Goal: Task Accomplishment & Management: Complete application form

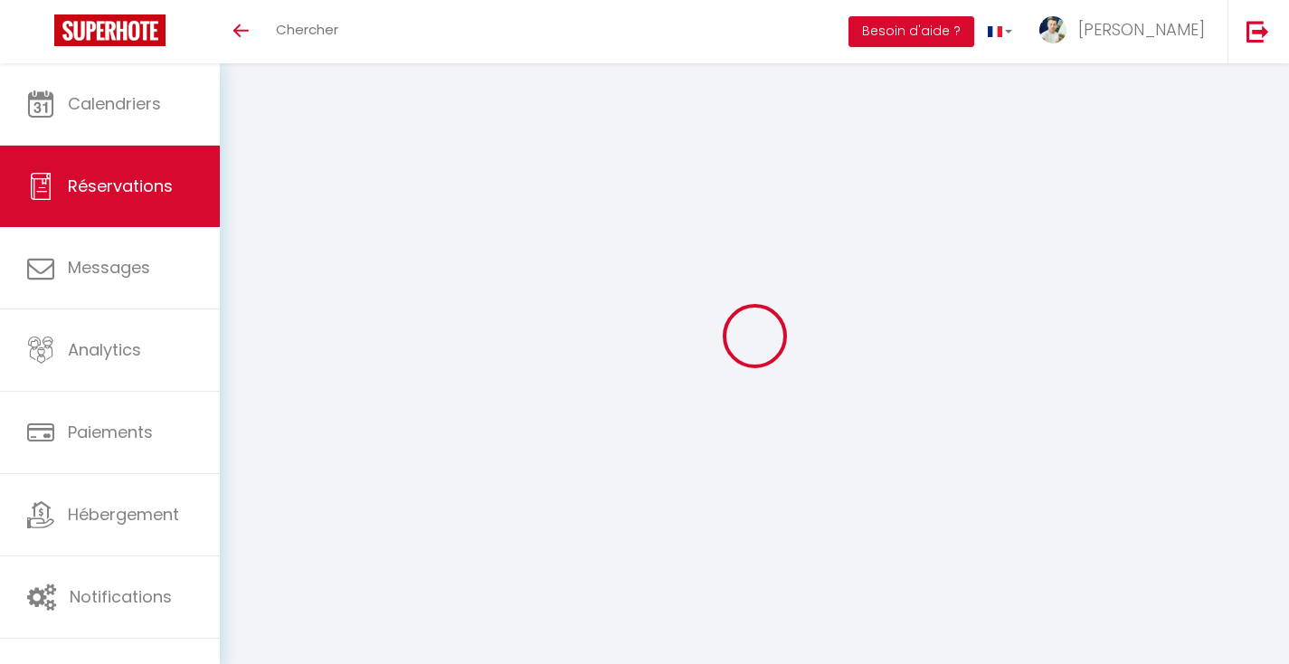
select select
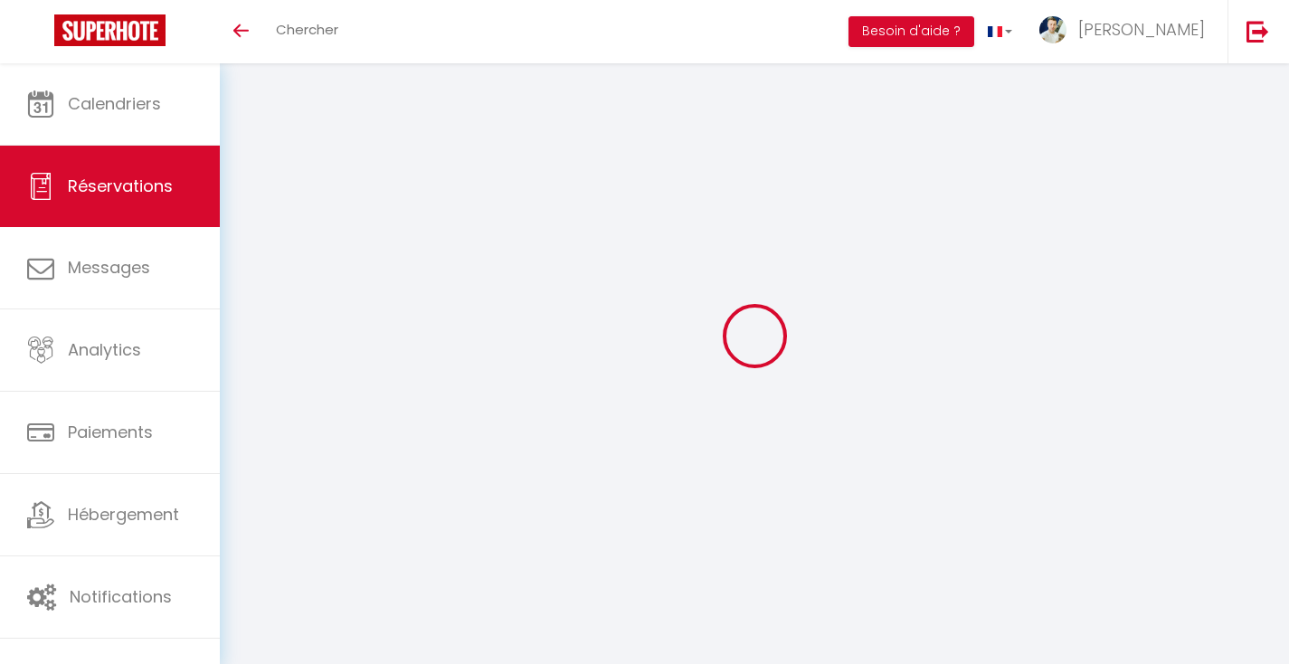
select select
checkbox input "false"
select select
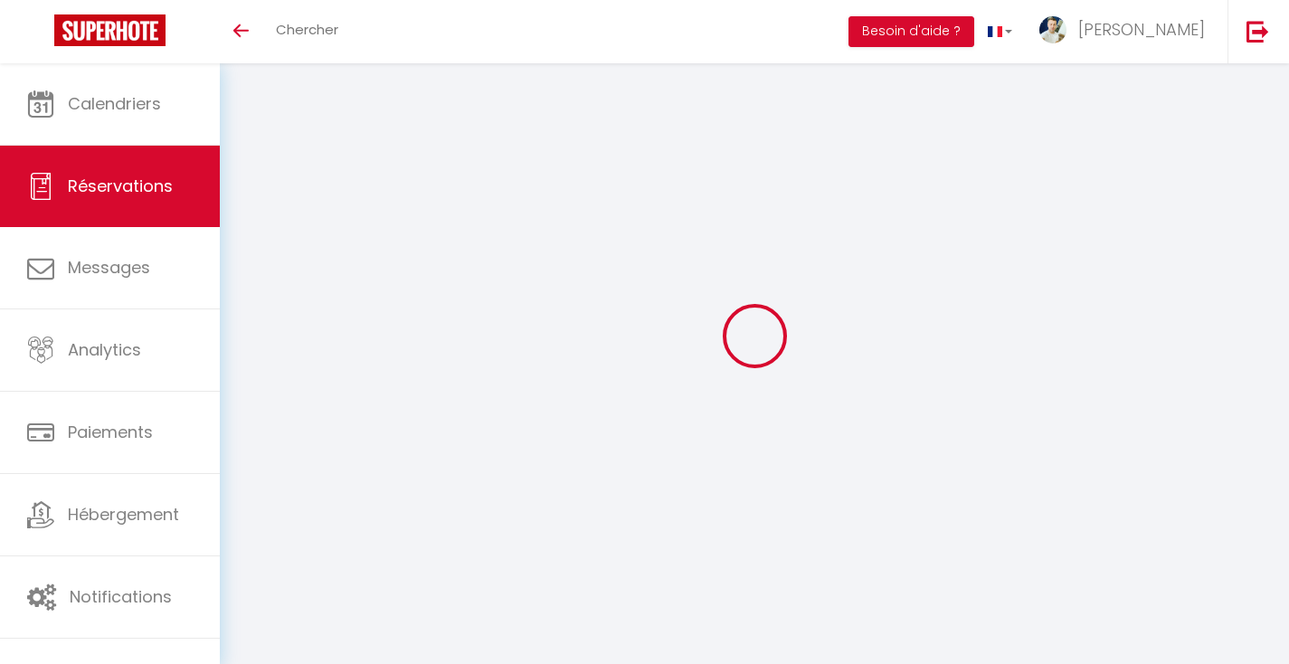
select select
